Goal: Information Seeking & Learning: Learn about a topic

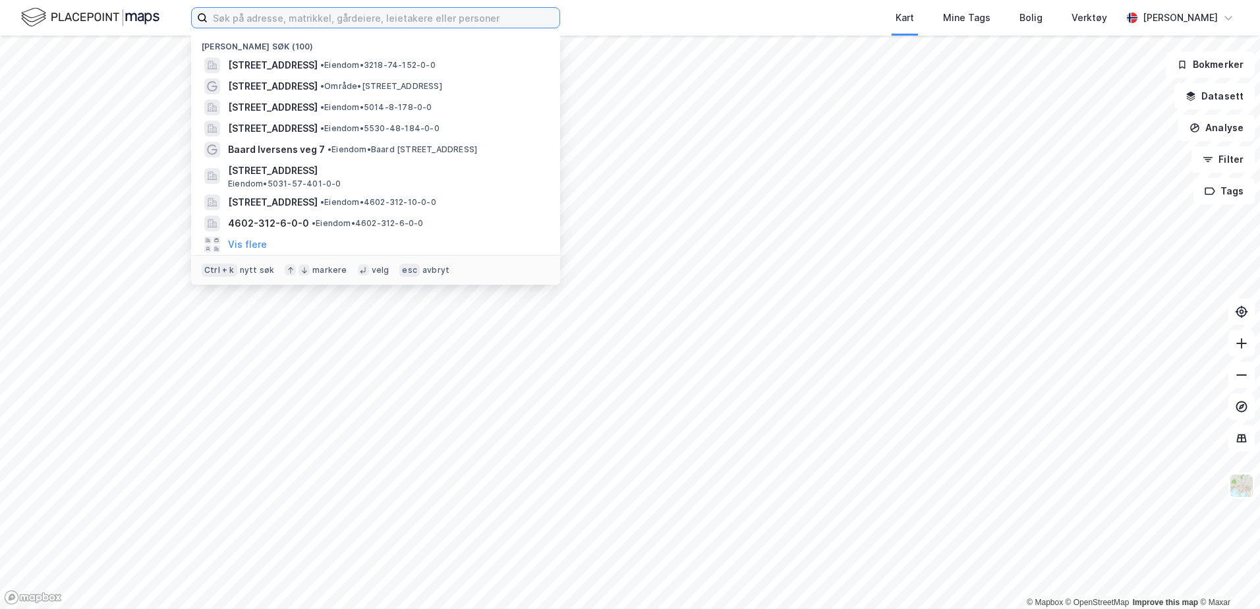
click at [292, 23] on input at bounding box center [384, 18] width 352 height 20
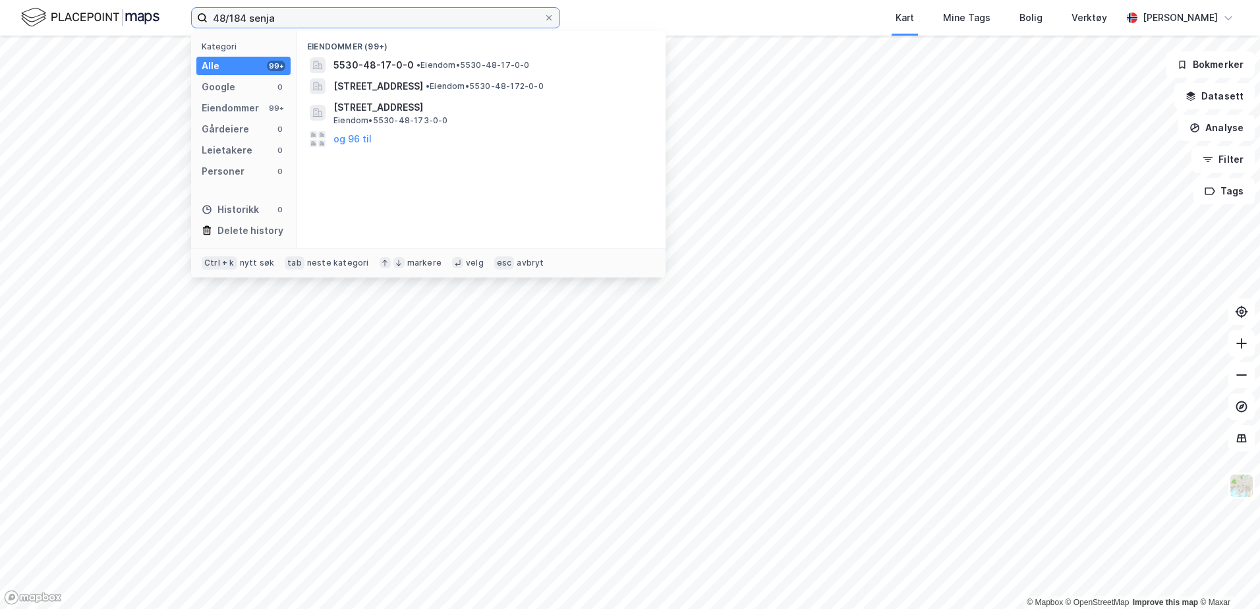
type input "48/184 senja"
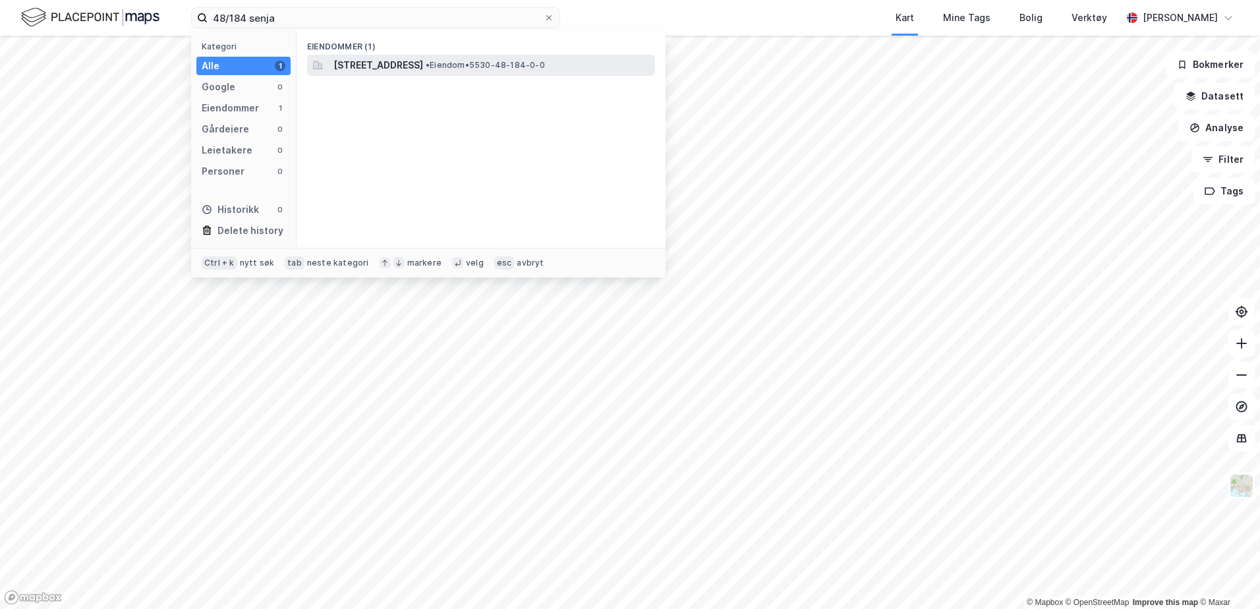
click at [423, 63] on span "[STREET_ADDRESS]" at bounding box center [378, 65] width 90 height 16
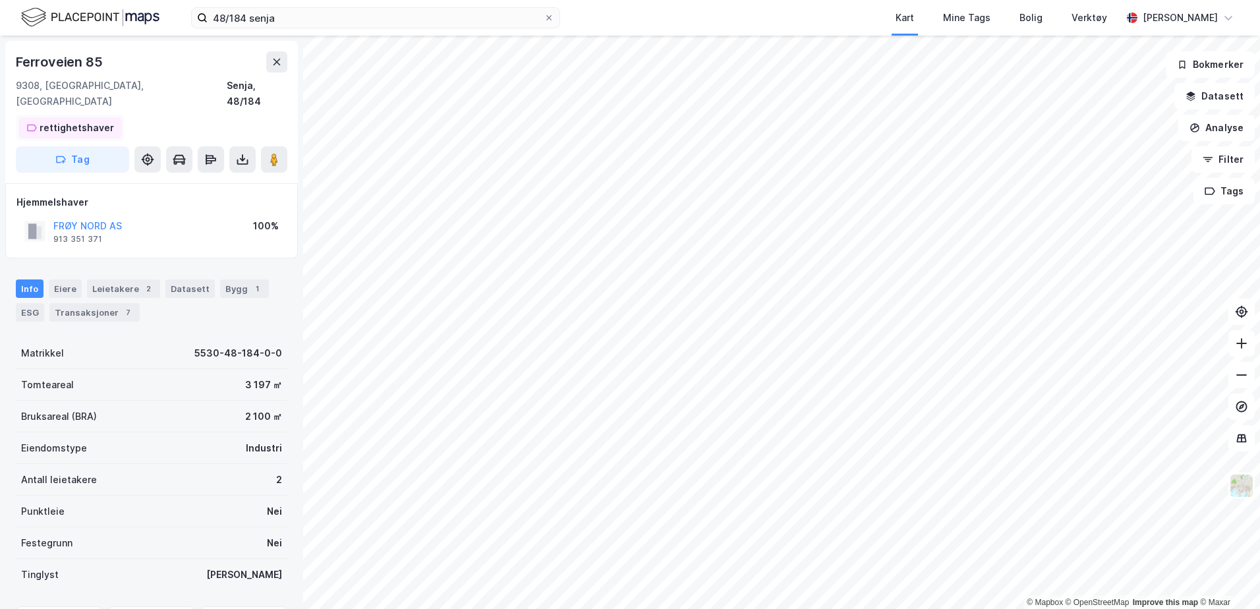
click at [62, 120] on div "rettighetshaver" at bounding box center [77, 128] width 74 height 16
click at [1235, 160] on button "Filter" at bounding box center [1222, 159] width 63 height 26
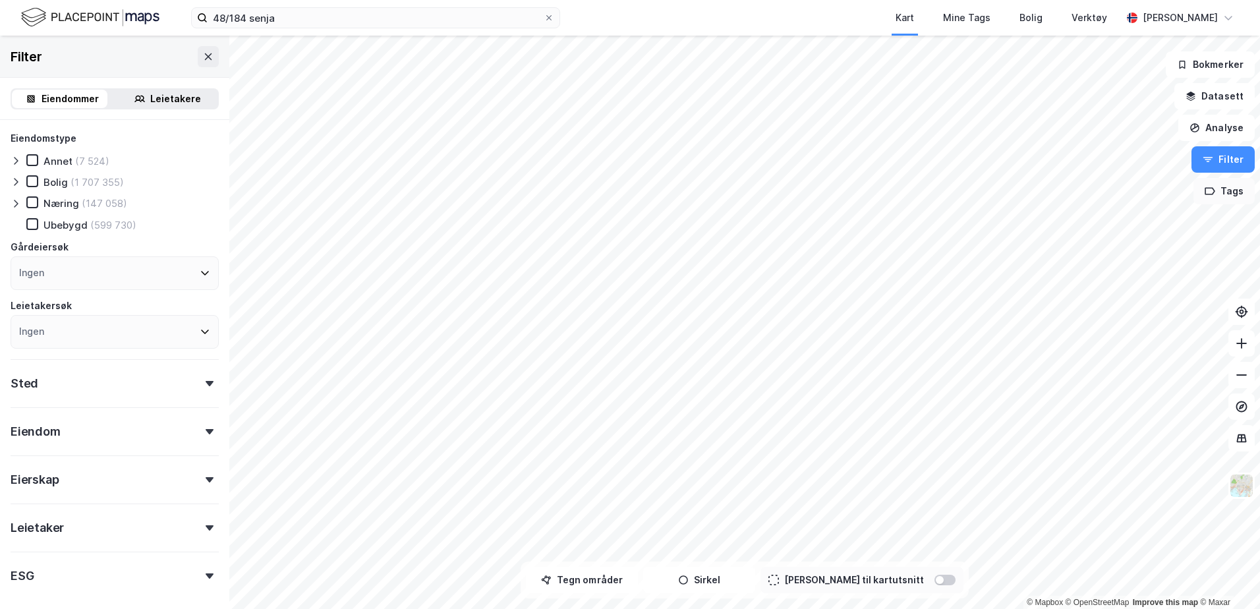
click at [1227, 201] on button "Tags" at bounding box center [1223, 191] width 61 height 26
click at [1094, 227] on div "rettighetshaver ( 7 )" at bounding box center [1082, 226] width 125 height 11
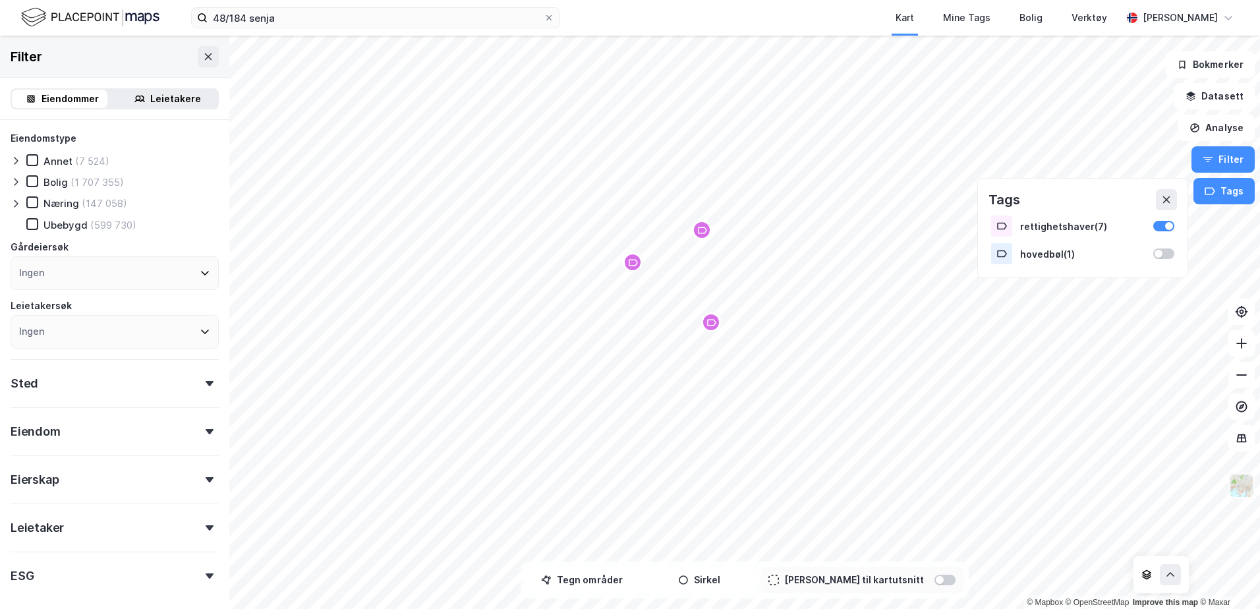
click at [1239, 481] on img at bounding box center [1241, 485] width 25 height 25
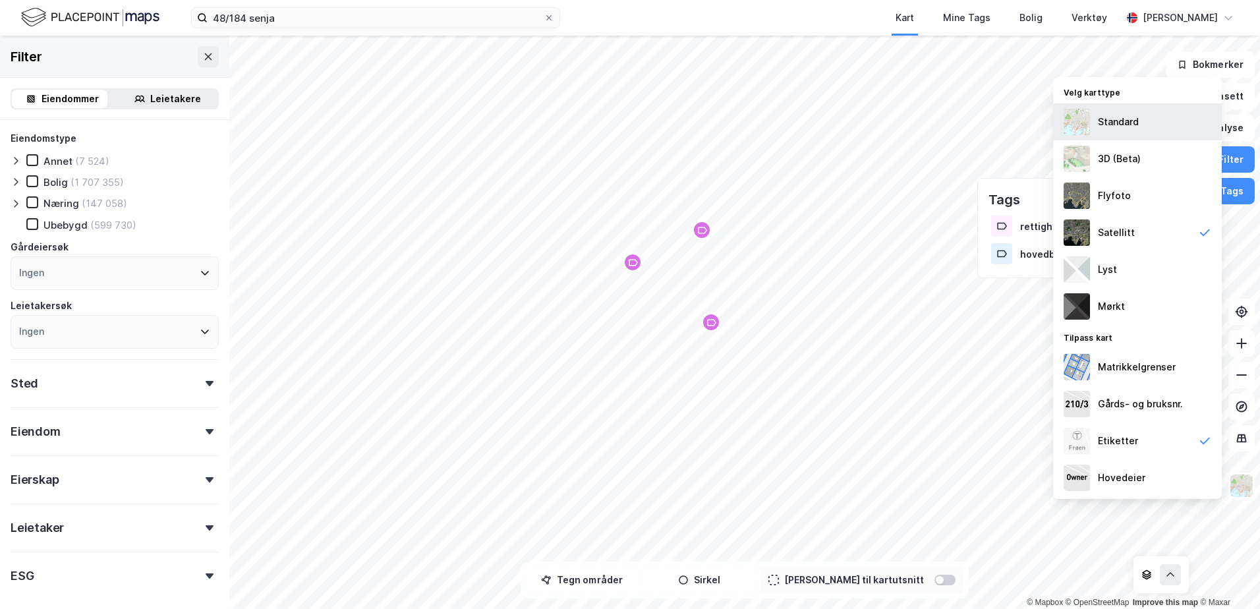
click at [1119, 125] on div "Standard" at bounding box center [1118, 122] width 41 height 16
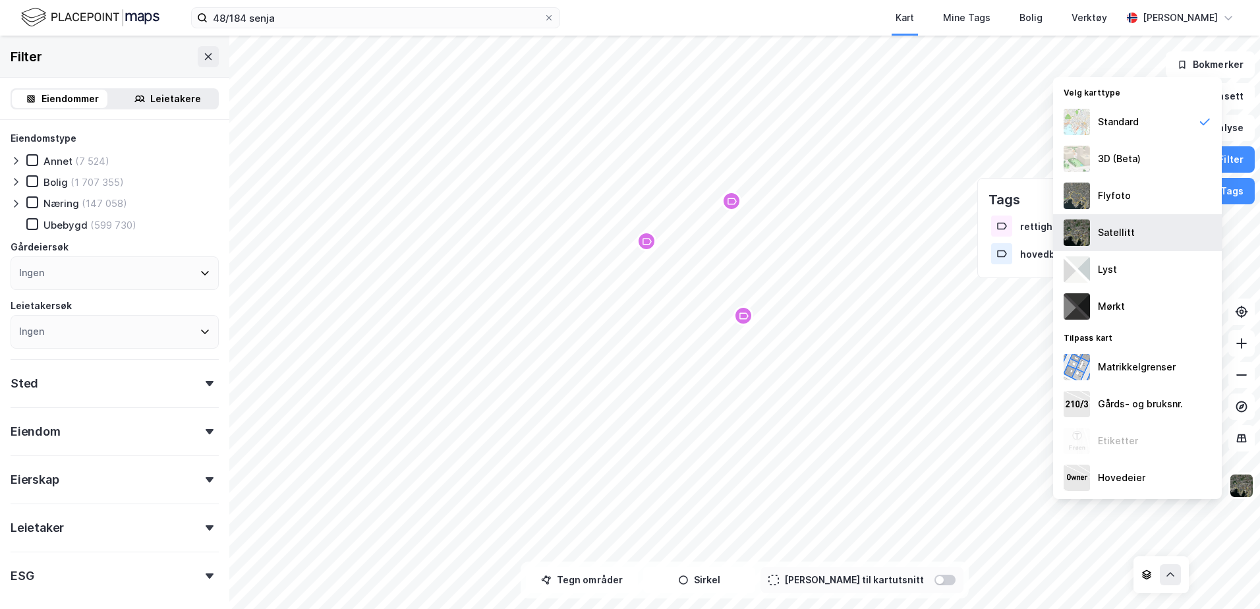
click at [1117, 225] on div "Satellitt" at bounding box center [1116, 233] width 37 height 16
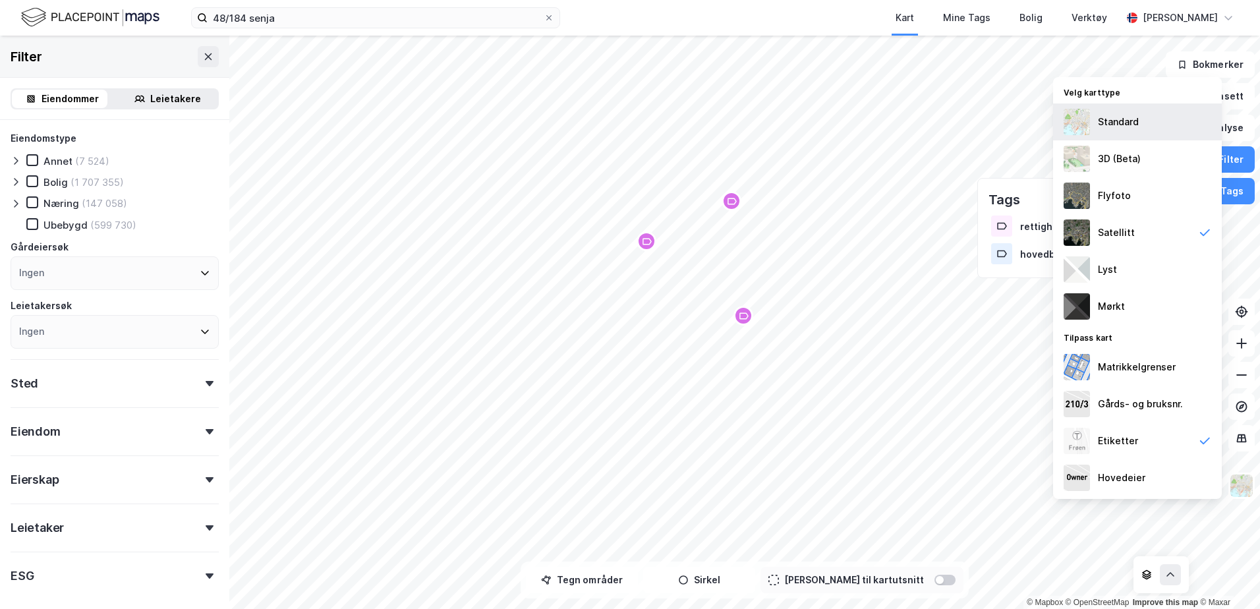
click at [1104, 128] on div "Standard" at bounding box center [1118, 122] width 41 height 16
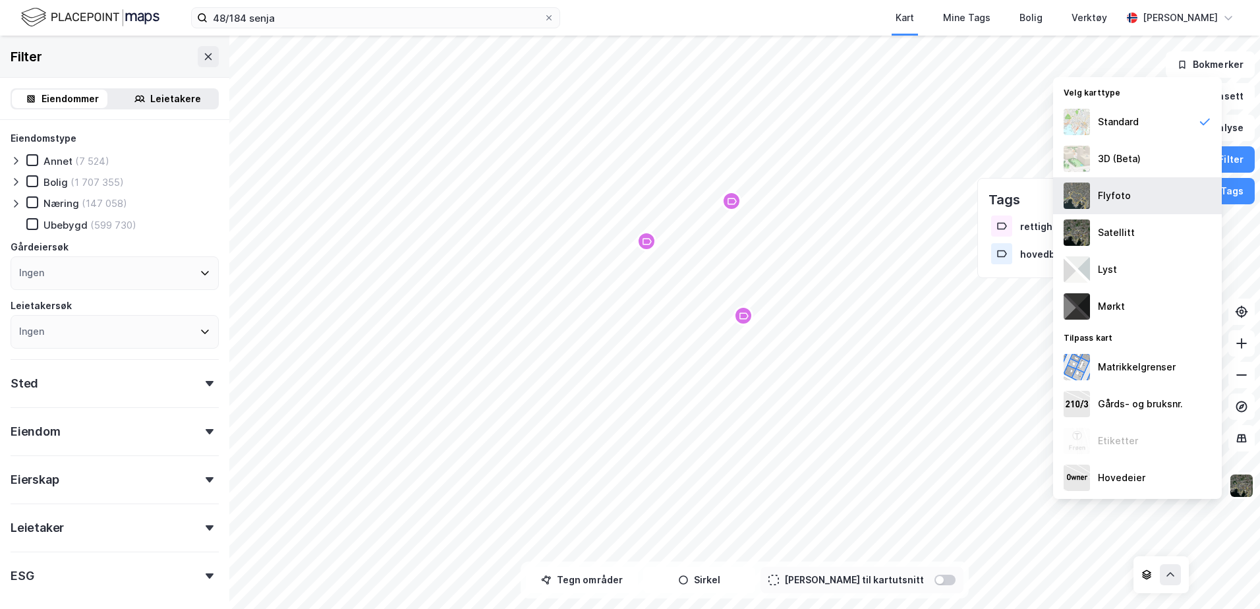
click at [1108, 195] on div "Flyfoto" at bounding box center [1114, 196] width 33 height 16
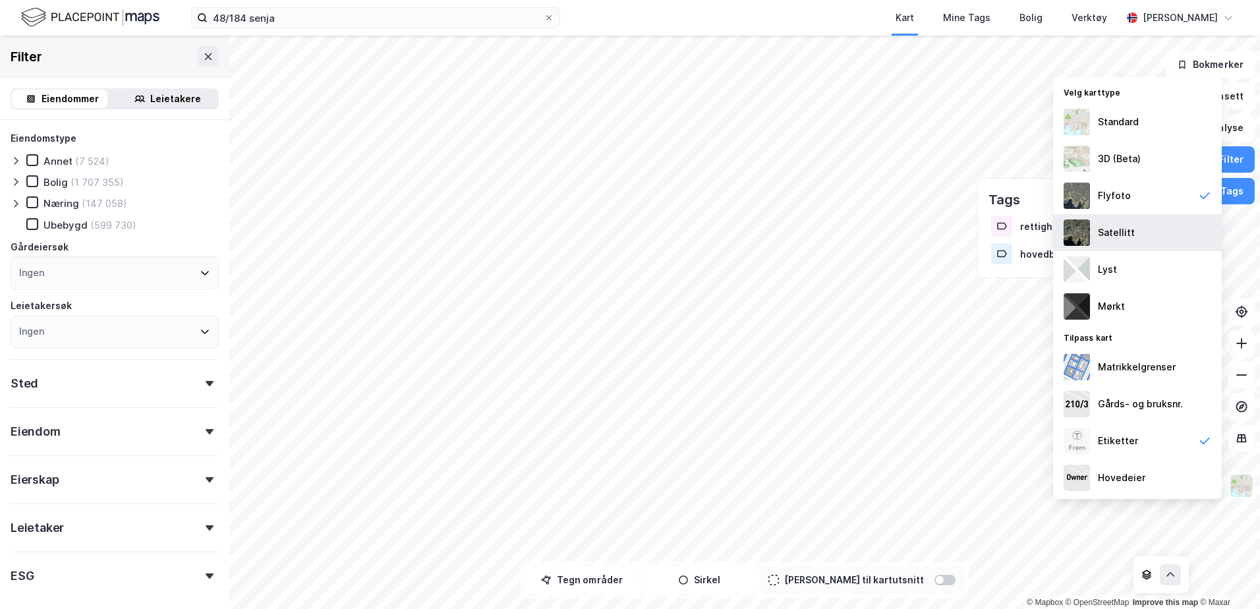
click at [1097, 227] on div "Satellitt" at bounding box center [1137, 232] width 169 height 37
